Goal: Task Accomplishment & Management: Use online tool/utility

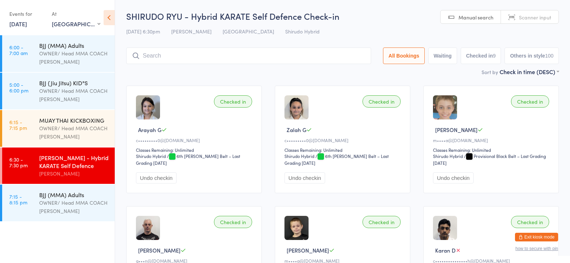
click at [103, 20] on icon at bounding box center [108, 17] width 11 height 15
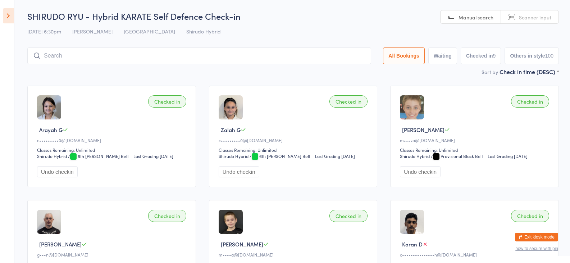
drag, startPoint x: 103, startPoint y: 20, endPoint x: 4, endPoint y: 20, distance: 99.5
click at [4, 20] on icon at bounding box center [8, 15] width 11 height 15
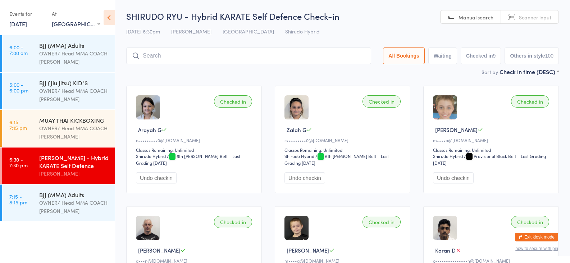
click at [4, 20] on div "Events for [DATE] D Aug, YYYY [DATE] Sun Mon Tue Wed Thu Fri Sat 31 27 28 29 30…" at bounding box center [57, 18] width 115 height 36
click at [22, 25] on link "[DATE]" at bounding box center [18, 24] width 18 height 8
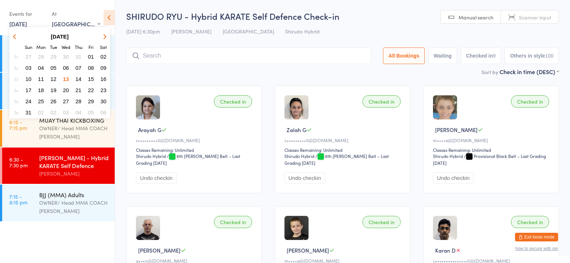
click at [78, 78] on span "14" at bounding box center [78, 79] width 6 height 6
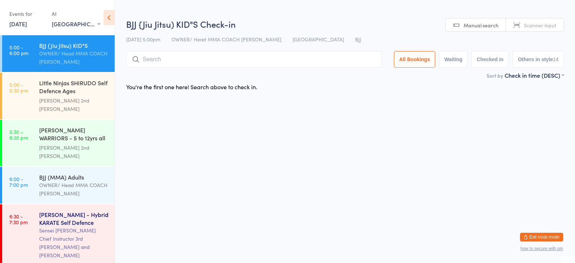
click at [59, 91] on div "Little Ninjas SHIRUDO Self Defence Ages [DEMOGRAPHIC_DATA] yr..." at bounding box center [73, 88] width 69 height 18
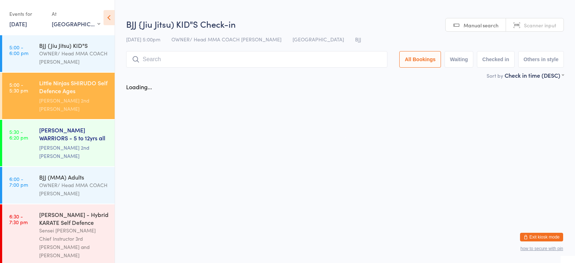
click at [71, 143] on div "[PERSON_NAME] 2nd [PERSON_NAME]" at bounding box center [73, 151] width 69 height 17
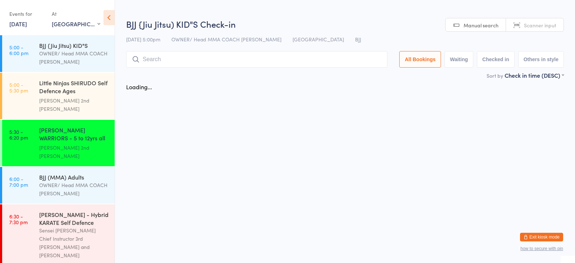
drag, startPoint x: 85, startPoint y: 128, endPoint x: 80, endPoint y: 116, distance: 12.7
click at [80, 126] on div "[PERSON_NAME] WARRIORS - 5 to 12yrs all abi..." at bounding box center [73, 135] width 69 height 18
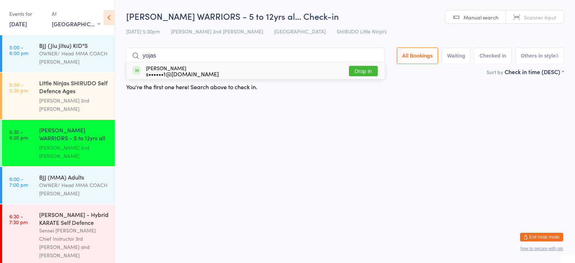
type input "yojash"
click at [297, 73] on div "Yojash [PERSON_NAME] s••••••1@[DOMAIN_NAME] Drop in" at bounding box center [255, 71] width 258 height 17
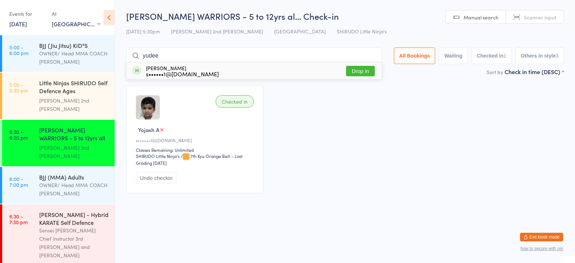
type input "yudee"
click at [358, 72] on button "Drop in" at bounding box center [360, 71] width 29 height 10
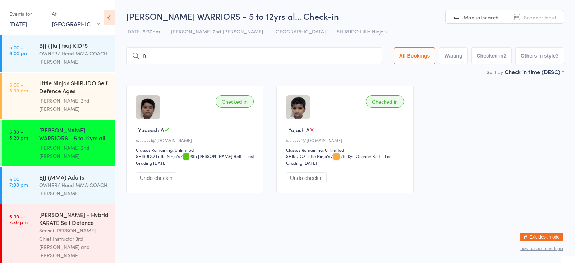
type input "nyra"
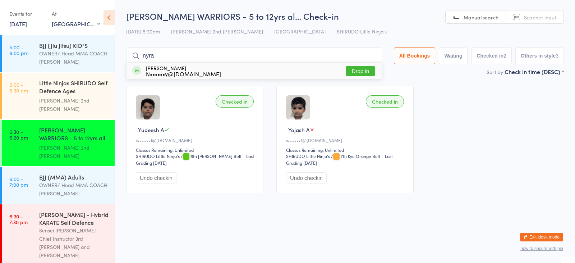
click at [195, 74] on div "N••••••y@[DOMAIN_NAME]" at bounding box center [183, 74] width 75 height 6
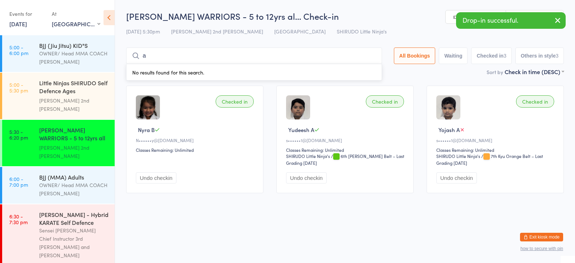
type input "amyra"
click at [276, 72] on div "[PERSON_NAME] N••••••y@[DOMAIN_NAME] Drop in" at bounding box center [253, 71] width 255 height 17
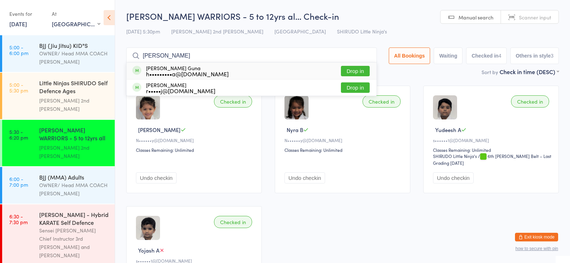
type input "[PERSON_NAME]"
click at [352, 70] on button "Drop in" at bounding box center [355, 71] width 29 height 10
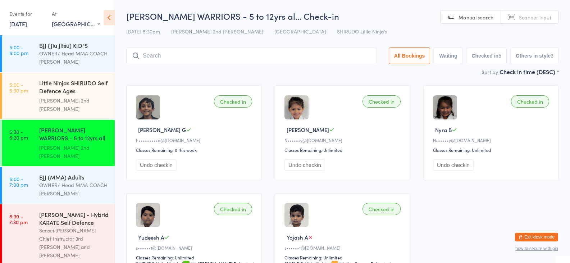
click at [157, 55] on input "search" at bounding box center [251, 55] width 250 height 17
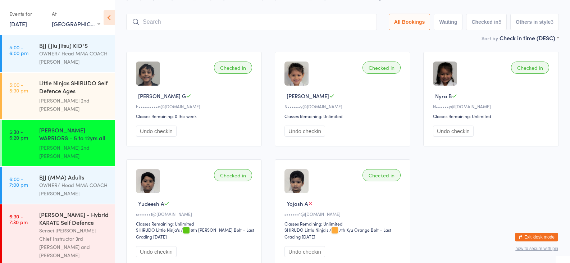
scroll to position [47, 0]
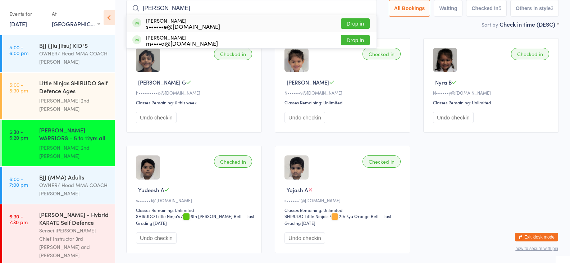
type input "[PERSON_NAME]"
click at [357, 24] on button "Drop in" at bounding box center [355, 23] width 29 height 10
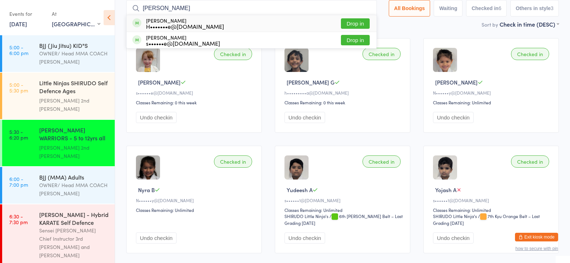
type input "[PERSON_NAME]"
click at [356, 39] on button "Drop in" at bounding box center [355, 40] width 29 height 10
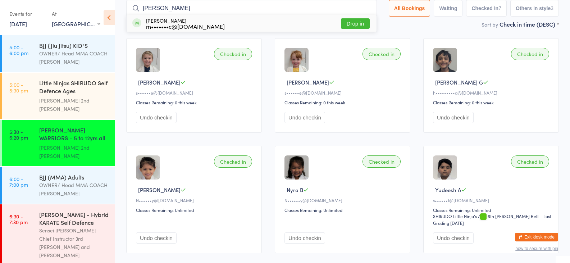
type input "[PERSON_NAME]"
click at [353, 24] on button "Drop in" at bounding box center [355, 23] width 29 height 10
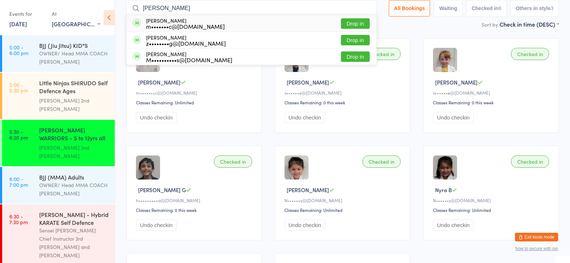
type input "[PERSON_NAME]"
click at [342, 27] on button "Drop in" at bounding box center [355, 23] width 29 height 10
